Goal: Register for event/course

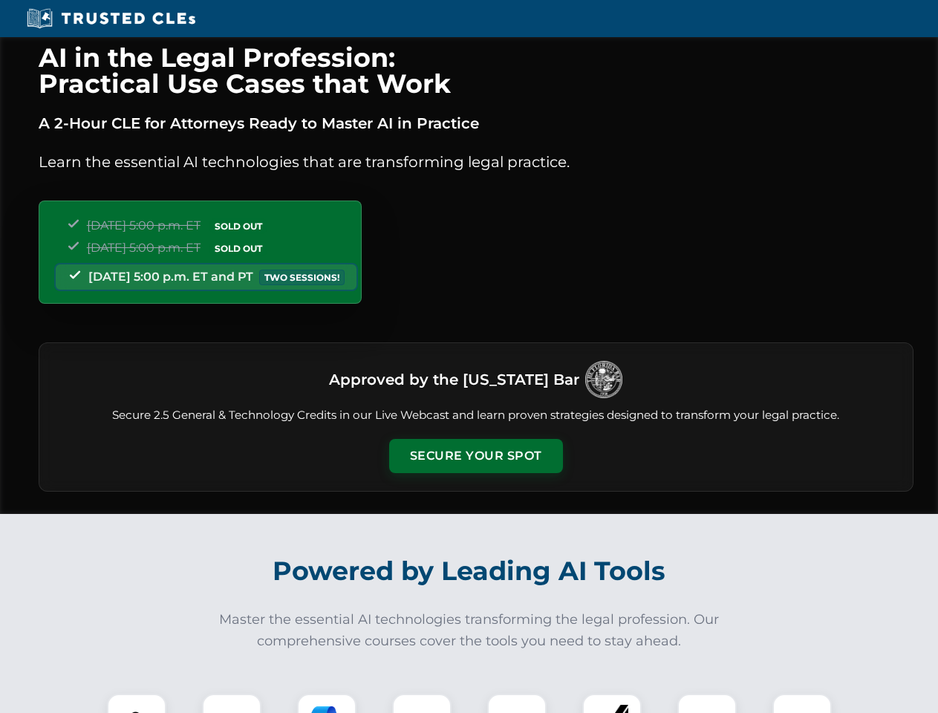
click at [475, 456] on button "Secure Your Spot" at bounding box center [476, 456] width 174 height 34
click at [137, 703] on img at bounding box center [136, 723] width 43 height 43
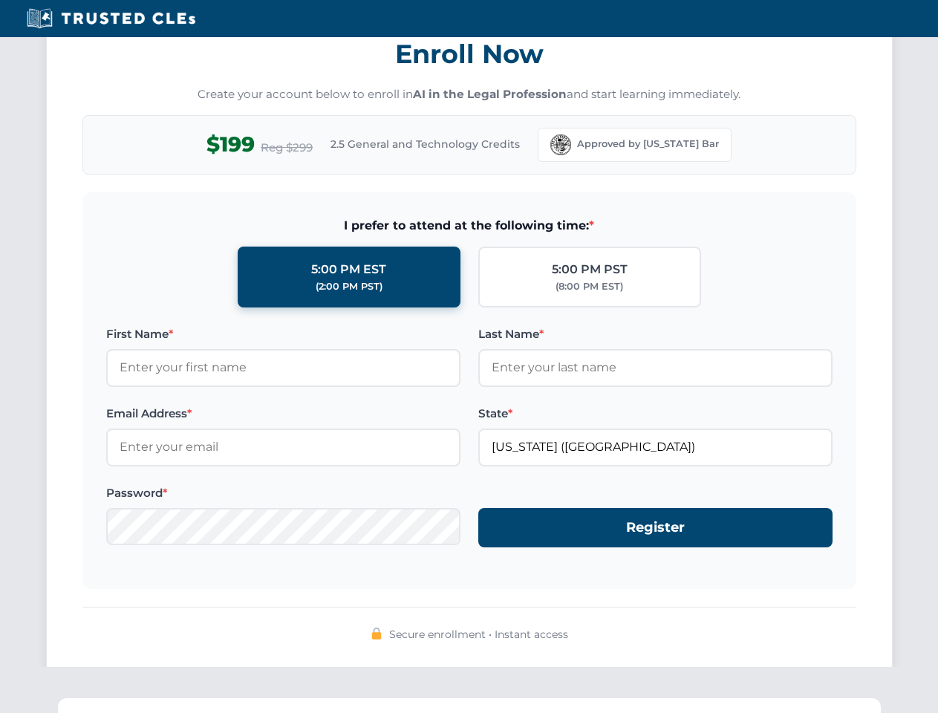
scroll to position [1458, 0]
